Goal: Communication & Community: Answer question/provide support

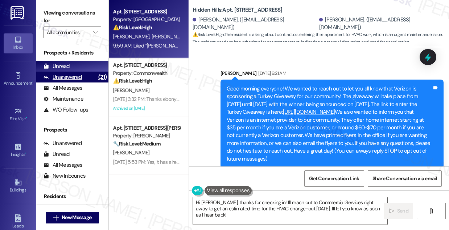
click at [78, 79] on div "Unanswered" at bounding box center [63, 77] width 38 height 8
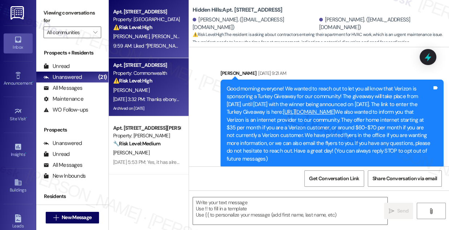
scroll to position [7082, 0]
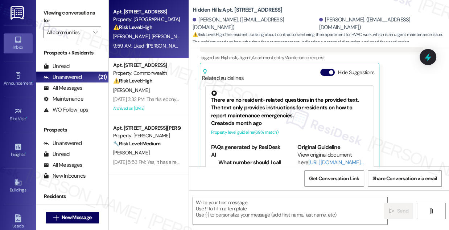
type textarea "Fetching suggested responses. Please feel free to read through the conversation…"
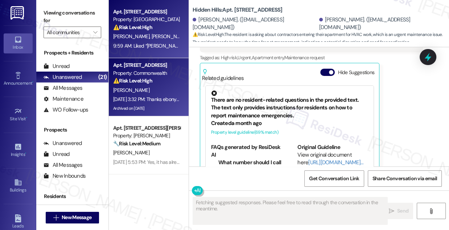
click at [155, 102] on div "[DATE] 3:32 PM: Thanks ebony! You're the best! [DATE] 3:32 PM: Thanks ebony! Yo…" at bounding box center [162, 99] width 98 height 7
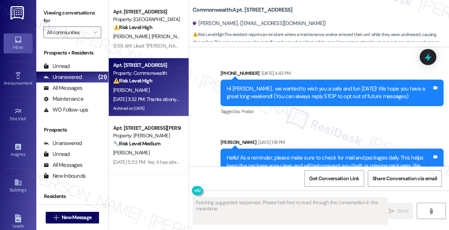
scroll to position [19581, 0]
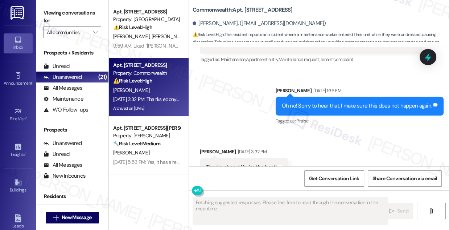
click at [272, 163] on div "Thanks ebony! You're the best!" at bounding box center [241, 167] width 71 height 8
click at [263, 163] on div "Thanks ebony! You're the best!" at bounding box center [241, 167] width 71 height 8
click at [262, 163] on div "Thanks ebony! You're the best!" at bounding box center [241, 167] width 71 height 8
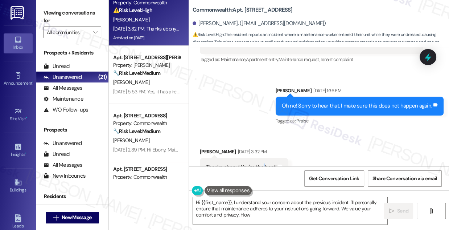
scroll to position [198, 0]
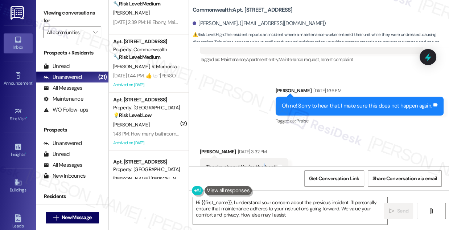
type textarea "Hi {{first_name}}, I understand your concern about the previous incident. I'll …"
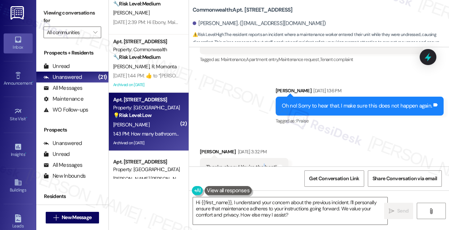
click at [157, 112] on div "💡 Risk Level: Low The resident is asking a question about a potential apartment…" at bounding box center [146, 115] width 67 height 8
type textarea "Fetching suggested responses. Please feel free to read through the conversation…"
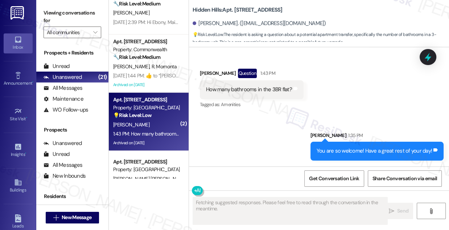
scroll to position [13515, 0]
click at [379, 156] on div "You are so welcome! Have a great rest of your day! Tags and notes" at bounding box center [378, 151] width 134 height 19
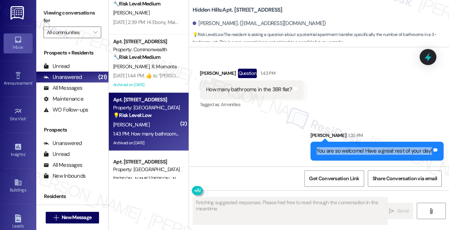
click at [379, 156] on div "You are so welcome! Have a great rest of your day! Tags and notes" at bounding box center [378, 151] width 134 height 19
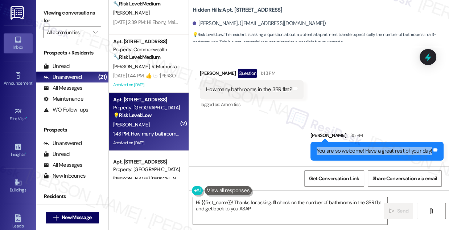
type textarea "Hi {{first_name}}! Thanks for asking. I'll check on the number of bathrooms in …"
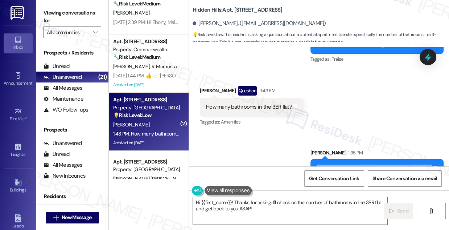
scroll to position [13449, 0]
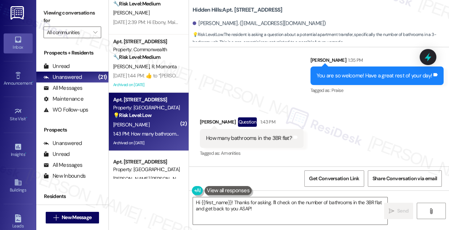
click at [356, 79] on div "You are so welcome! Have a great rest of your day!" at bounding box center [375, 76] width 116 height 8
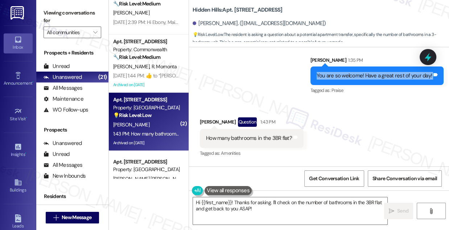
click at [356, 79] on div "You are so welcome! Have a great rest of your day!" at bounding box center [375, 76] width 116 height 8
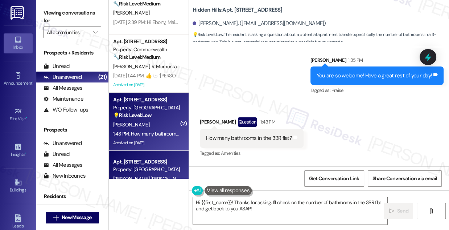
click at [162, 166] on div "Property: [GEOGRAPHIC_DATA]" at bounding box center [146, 170] width 67 height 8
click at [170, 121] on div "[PERSON_NAME]" at bounding box center [147, 124] width 69 height 9
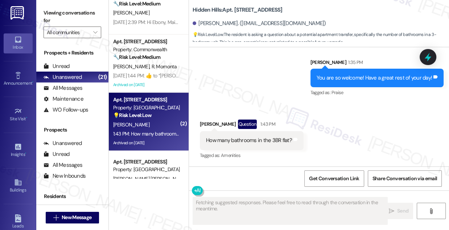
scroll to position [13464, 0]
click at [255, 139] on div "How many bathrooms in the 3BR flat?" at bounding box center [249, 140] width 86 height 8
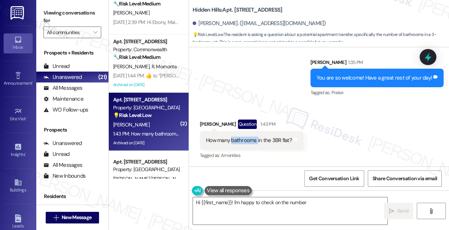
click at [255, 139] on div "How many bathrooms in the 3BR flat?" at bounding box center [249, 140] width 86 height 8
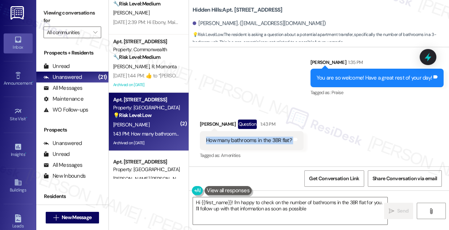
type textarea "Hi {{first_name}}! I'm happy to check on the number of bathrooms in the 3BR fla…"
click at [284, 83] on div "Sent via SMS [PERSON_NAME] 1:35 PM You are so welcome! Have a great rest of you…" at bounding box center [319, 72] width 260 height 61
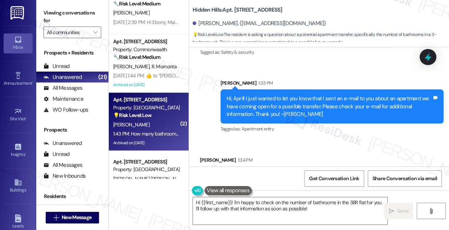
scroll to position [13299, 0]
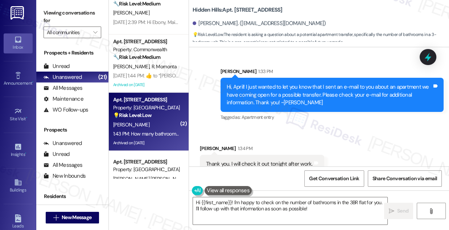
click at [319, 96] on div "Hi, April! I just wanted to let you know that I sent an e-mail to you about an …" at bounding box center [332, 95] width 223 height 34
click at [279, 98] on div "Hi, April! I just wanted to let you know that I sent an e-mail to you about an …" at bounding box center [332, 95] width 223 height 34
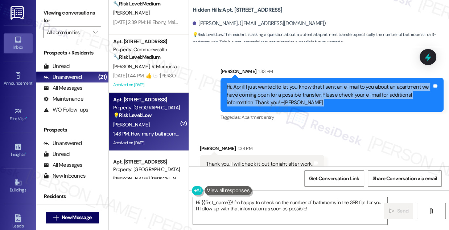
click at [279, 98] on div "Hi, April! I just wanted to let you know that I sent an e-mail to you about an …" at bounding box center [332, 95] width 223 height 34
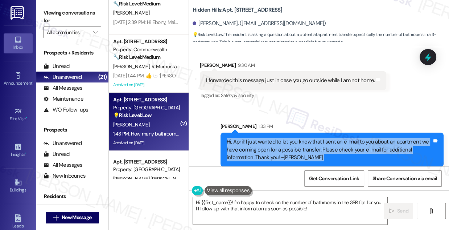
scroll to position [13233, 0]
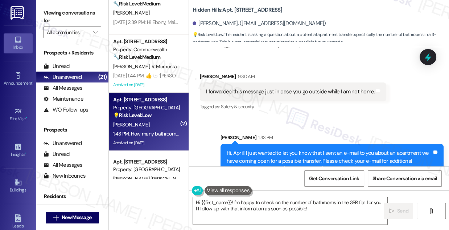
click at [228, 101] on div "I forwarded this message just in case you go outside while I am not home. Tags …" at bounding box center [293, 91] width 187 height 19
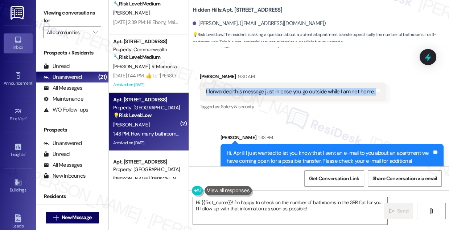
click at [228, 101] on div "I forwarded this message just in case you go outside while I am not home. Tags …" at bounding box center [293, 91] width 187 height 19
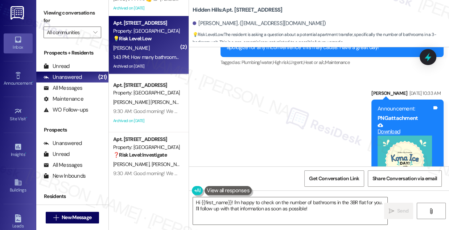
scroll to position [330, 0]
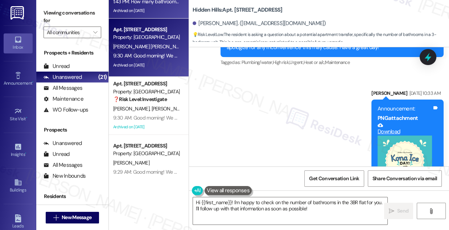
click at [149, 37] on div "Property: [GEOGRAPHIC_DATA]" at bounding box center [146, 37] width 67 height 8
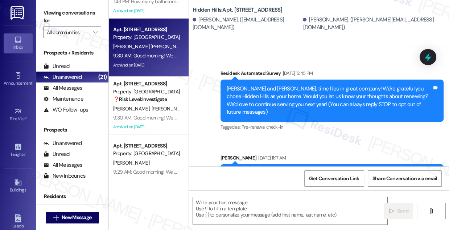
scroll to position [5274, 0]
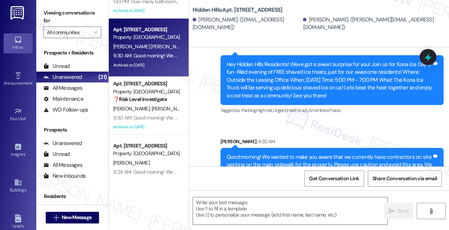
type textarea "Fetching suggested responses. Please feel free to read through the conversation…"
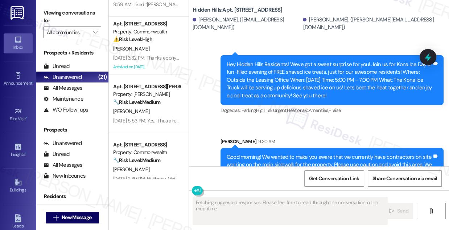
scroll to position [0, 0]
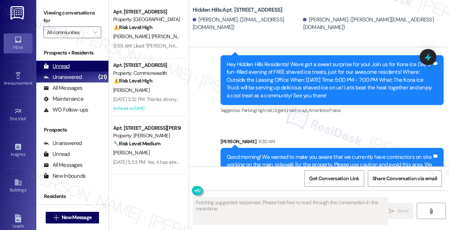
click at [75, 66] on div "Unread (0)" at bounding box center [72, 66] width 72 height 11
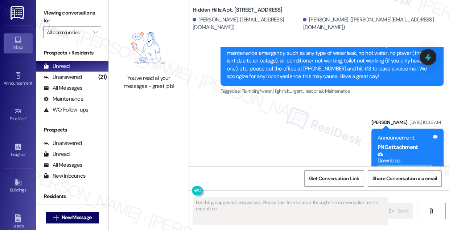
scroll to position [4781, 0]
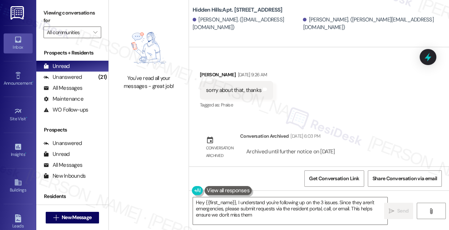
type textarea "Hey {{first_name}}, I understand you're following up on the 3 issues. Since the…"
